Goal: Navigation & Orientation: Find specific page/section

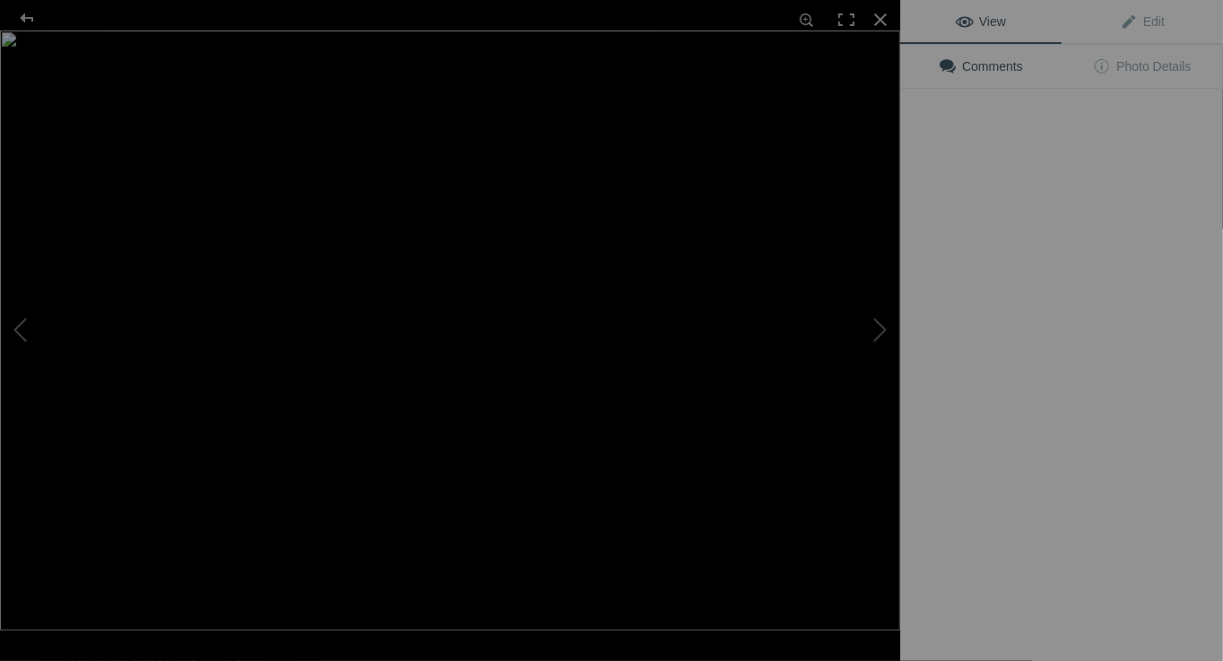
click at [518, 270] on img at bounding box center [450, 330] width 900 height 600
